Goal: Information Seeking & Learning: Find specific fact

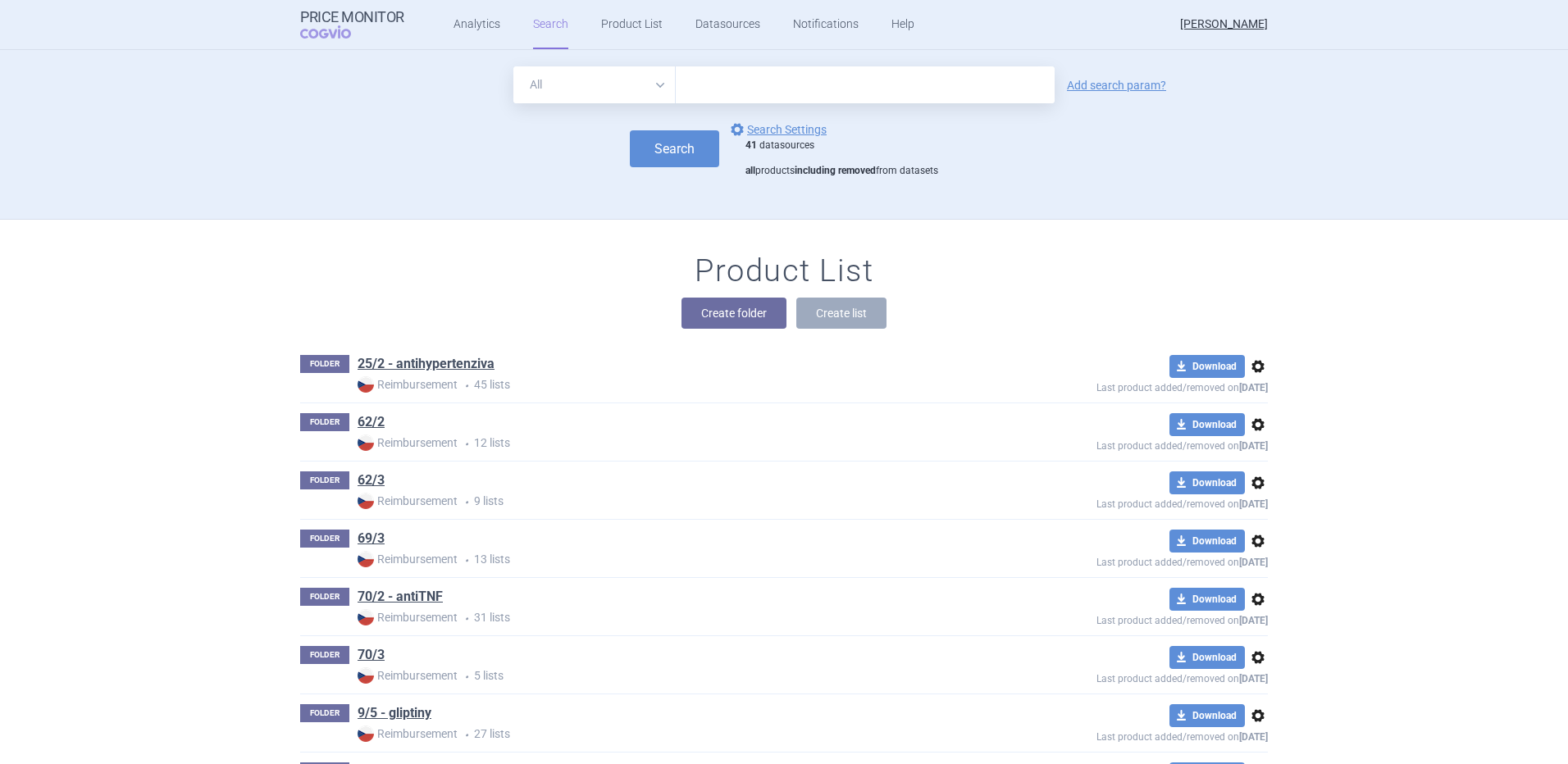
drag, startPoint x: 0, startPoint y: 0, endPoint x: 742, endPoint y: 81, distance: 746.4
click at [742, 81] on input "text" at bounding box center [864, 84] width 378 height 37
type input "duvyzat"
click at [650, 147] on button "Search" at bounding box center [674, 149] width 89 height 37
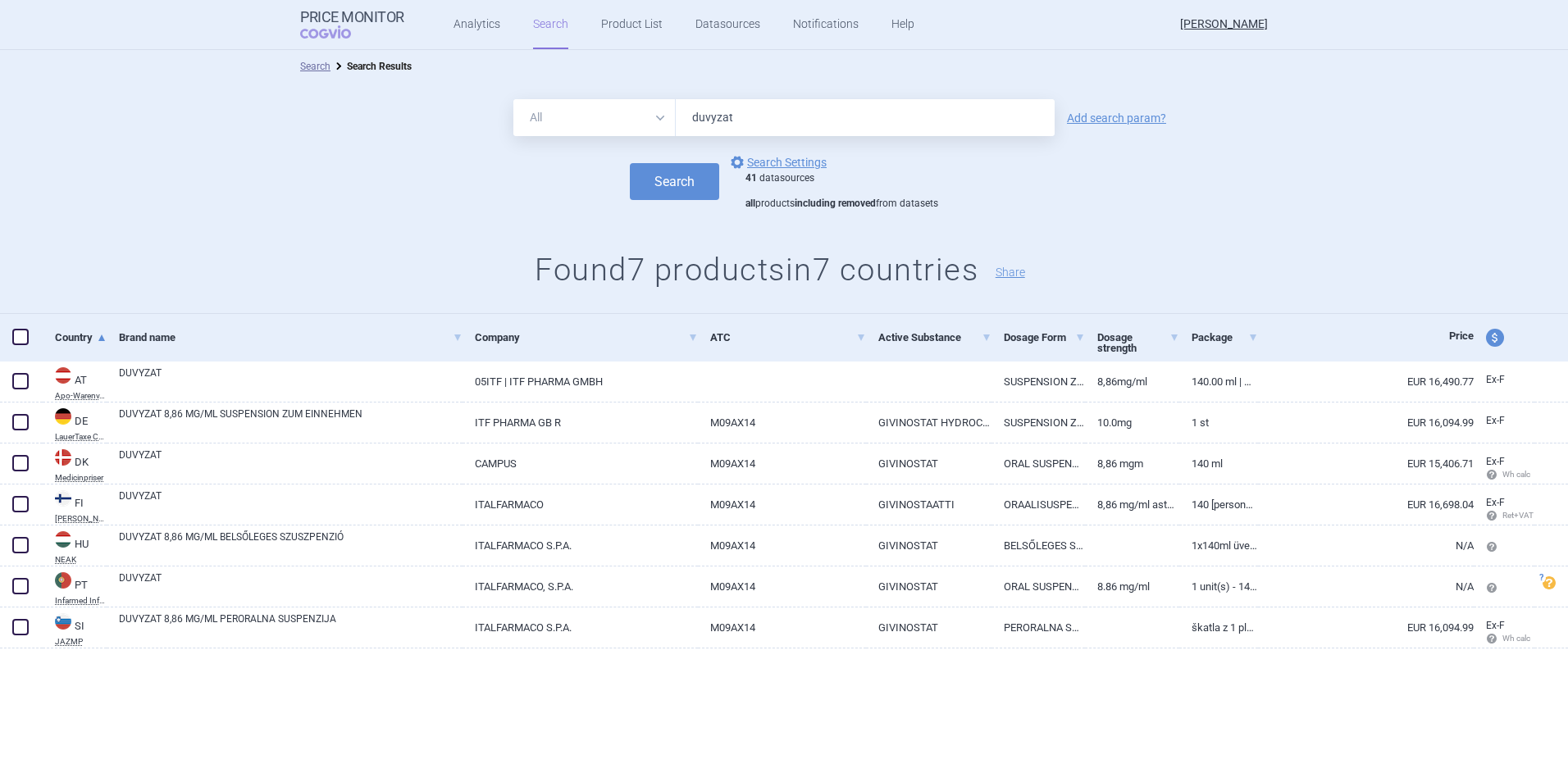
click at [1491, 335] on span "price and currency" at bounding box center [1495, 338] width 18 height 18
select select "ex-factory"
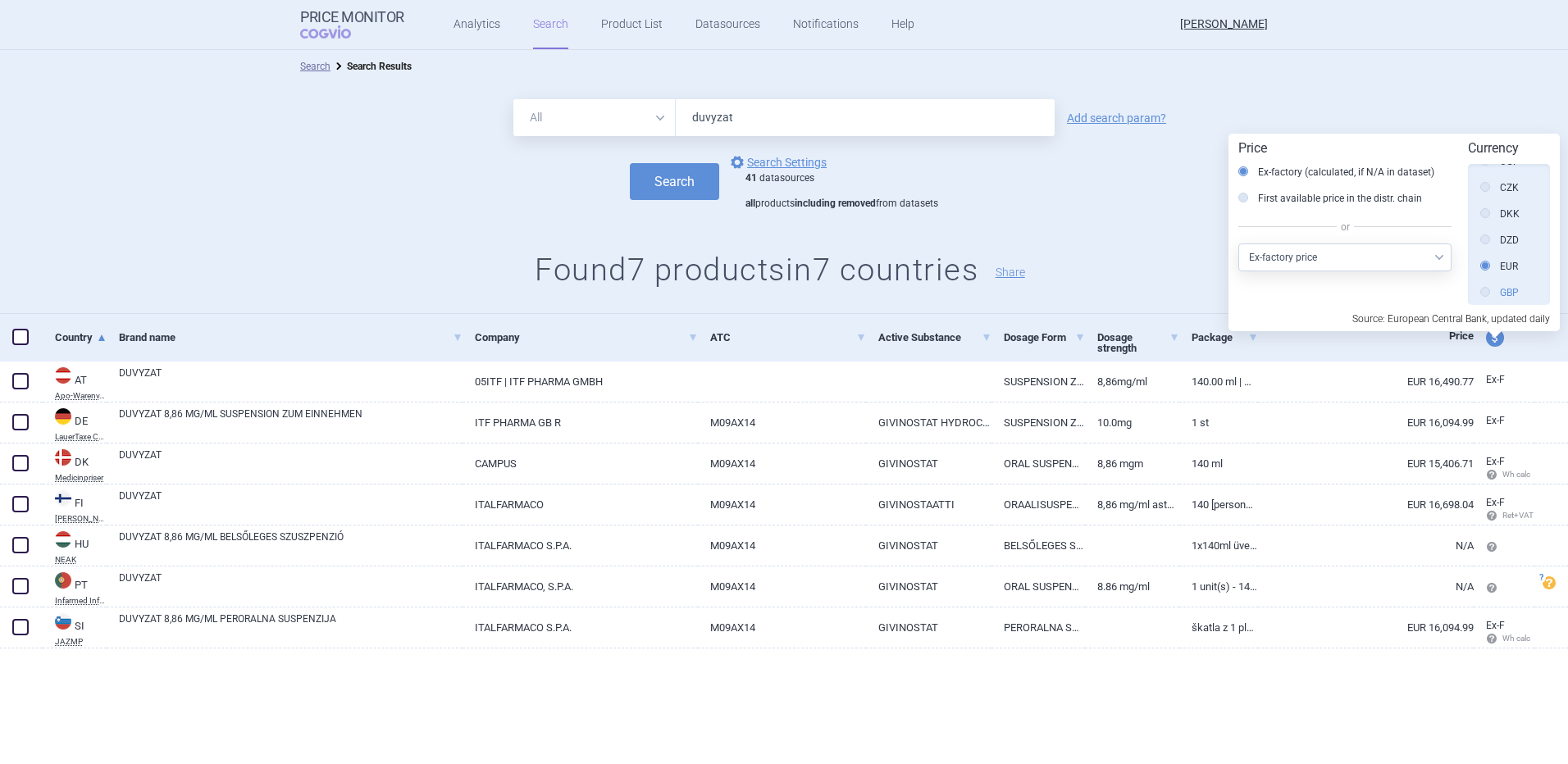
scroll to position [282, 0]
click at [1500, 188] on label "CZK" at bounding box center [1499, 190] width 38 height 16
click at [1497, 188] on input "CZK" at bounding box center [1488, 190] width 16 height 16
